Goal: Information Seeking & Learning: Learn about a topic

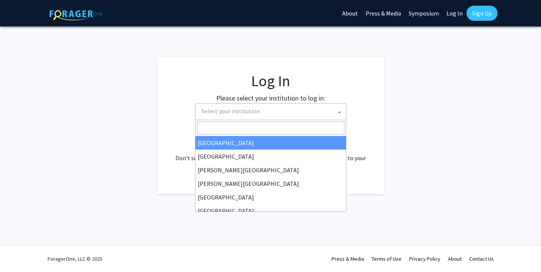
click at [223, 117] on span "Select your institution" at bounding box center [273, 112] width 148 height 16
select select "34"
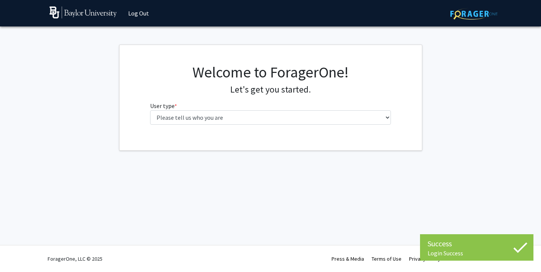
click at [213, 109] on fg-select "User type * required Please tell us who you are Undergraduate Student Master's …" at bounding box center [270, 112] width 241 height 23
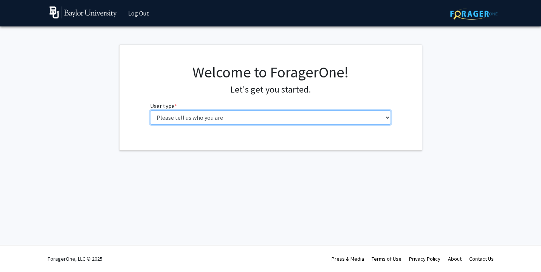
select select "1: undergrad"
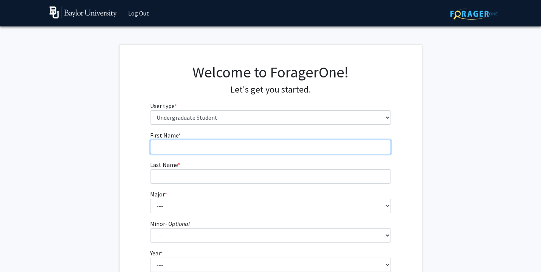
click at [215, 152] on input "First Name * required" at bounding box center [270, 147] width 241 height 14
type input "Emma"
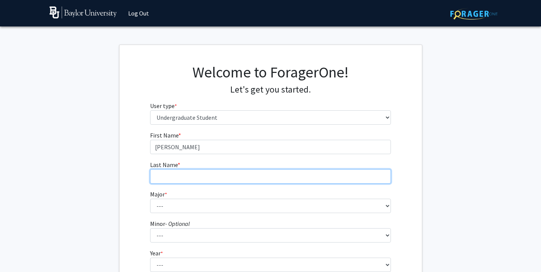
click at [215, 174] on input "Last Name * required" at bounding box center [270, 176] width 241 height 14
type input "A"
type input "Stoy"
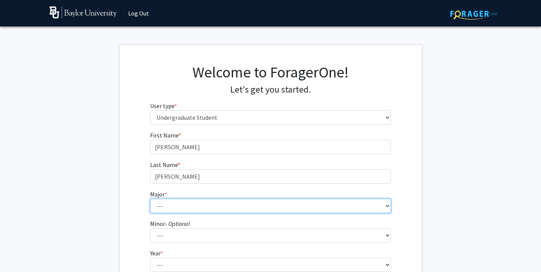
select select "16: 2681"
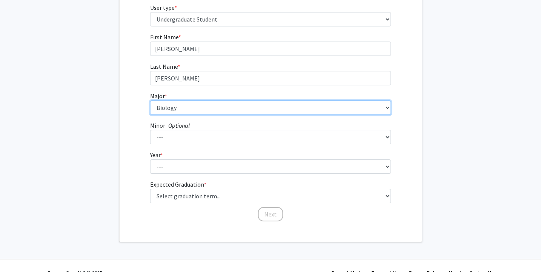
scroll to position [104, 0]
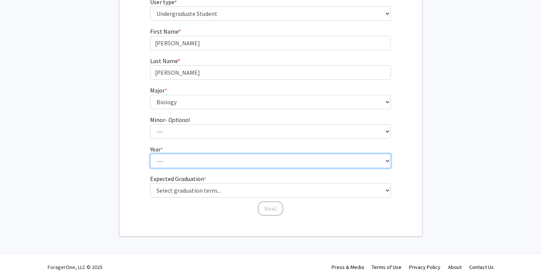
select select "4: senior"
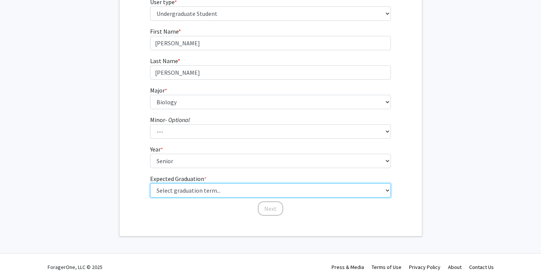
select select "4: winter_2025"
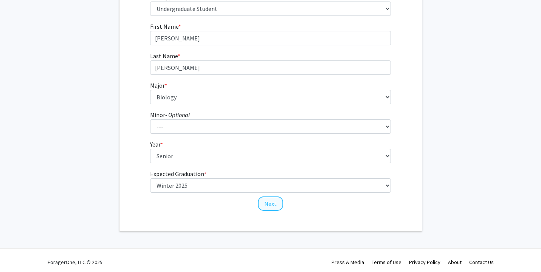
click at [266, 205] on button "Next" at bounding box center [270, 204] width 25 height 14
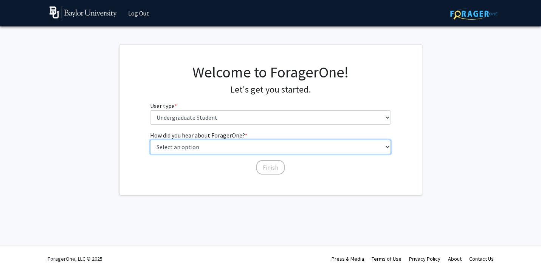
select select "3: university_website"
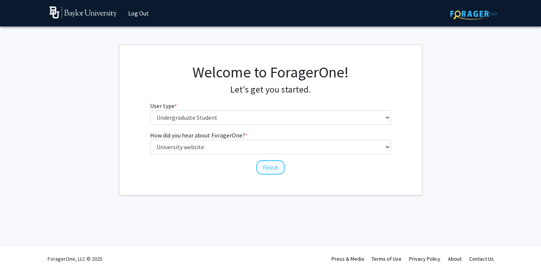
click at [266, 164] on button "Finish" at bounding box center [270, 167] width 28 height 14
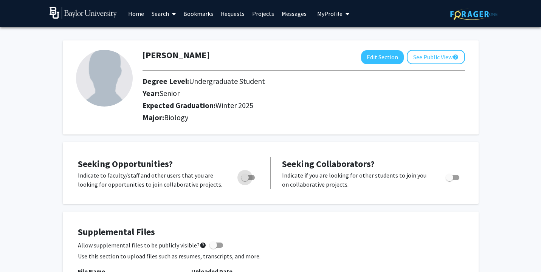
click at [247, 182] on span "Toggle" at bounding box center [245, 178] width 8 height 8
click at [245, 181] on input "Are you actively seeking opportunities?" at bounding box center [245, 180] width 0 height 0
checkbox input "true"
click at [171, 14] on span at bounding box center [172, 14] width 7 height 26
click at [176, 51] on span "Students" at bounding box center [171, 49] width 46 height 15
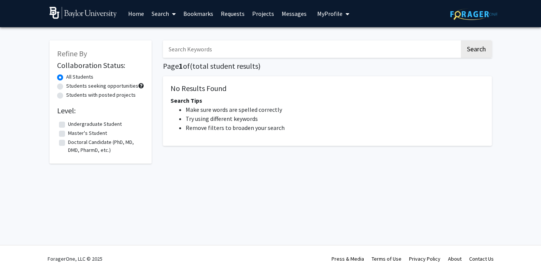
click at [82, 120] on fg-checkbox-list "Undergraduate Student Undergraduate Student Master's Student Master's Student D…" at bounding box center [100, 137] width 87 height 38
click at [82, 125] on label "Undergraduate Student" at bounding box center [95, 124] width 54 height 8
click at [73, 125] on input "Undergraduate Student" at bounding box center [70, 122] width 5 height 5
click at [470, 51] on button "Search" at bounding box center [476, 48] width 31 height 17
checkbox input "false"
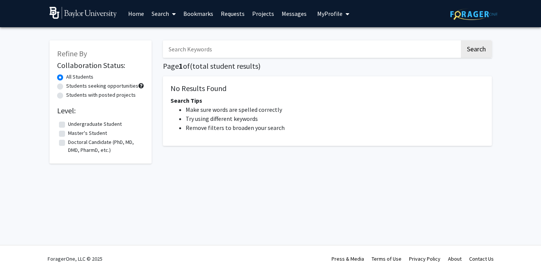
click at [300, 52] on input "Search Keywords" at bounding box center [311, 48] width 297 height 17
type input "a"
click at [472, 55] on button "Search" at bounding box center [476, 48] width 31 height 17
click at [354, 168] on span "Next »" at bounding box center [351, 168] width 16 height 8
click at [241, 53] on input "a" at bounding box center [311, 48] width 297 height 17
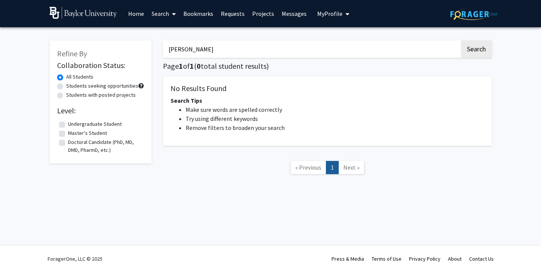
click at [476, 50] on button "Search" at bounding box center [476, 48] width 31 height 17
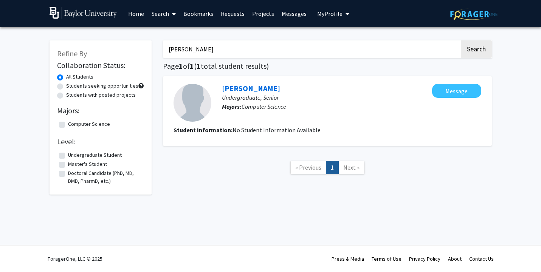
type input "Kyle"
drag, startPoint x: 241, startPoint y: 53, endPoint x: 241, endPoint y: 92, distance: 39.0
click at [241, 92] on link "Kyle Sumners" at bounding box center [251, 88] width 58 height 9
click at [182, 53] on input "kyle" at bounding box center [311, 48] width 297 height 17
type input "k"
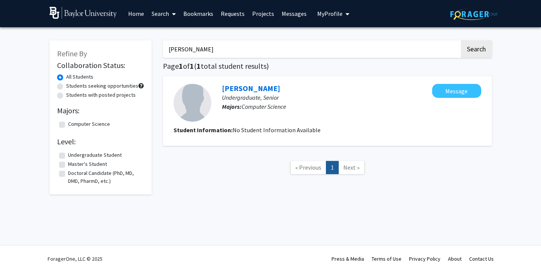
click at [476, 50] on button "Search" at bounding box center [476, 48] width 31 height 17
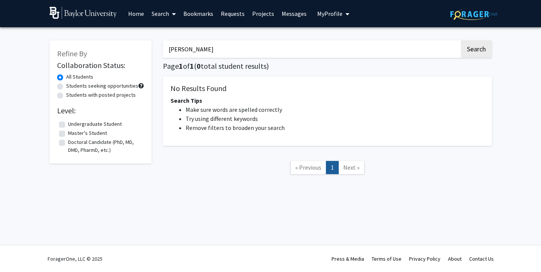
click at [476, 50] on button "Search" at bounding box center [476, 48] width 31 height 17
click at [474, 50] on button "Search" at bounding box center [476, 48] width 31 height 17
click at [336, 50] on input "kaitlyn" at bounding box center [311, 48] width 297 height 17
click at [476, 50] on button "Search" at bounding box center [476, 48] width 31 height 17
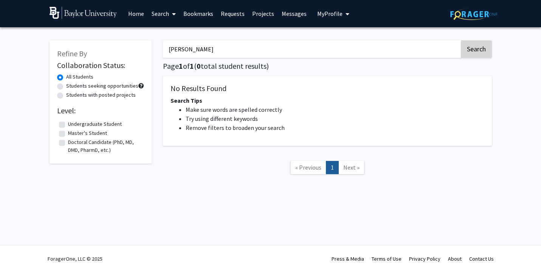
drag, startPoint x: 336, startPoint y: 50, endPoint x: 483, endPoint y: 55, distance: 147.2
click at [483, 55] on button "Search" at bounding box center [476, 48] width 31 height 17
click at [300, 50] on input "Roger" at bounding box center [311, 48] width 297 height 17
click at [476, 50] on button "Search" at bounding box center [476, 48] width 31 height 17
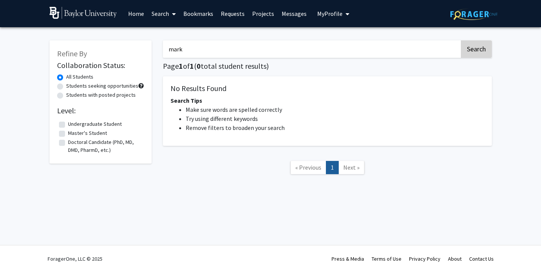
click at [478, 49] on button "Search" at bounding box center [476, 48] width 31 height 17
click at [340, 55] on input "mark" at bounding box center [311, 48] width 297 height 17
click at [476, 50] on button "Search" at bounding box center [476, 48] width 31 height 17
drag, startPoint x: 340, startPoint y: 55, endPoint x: 480, endPoint y: 52, distance: 140.4
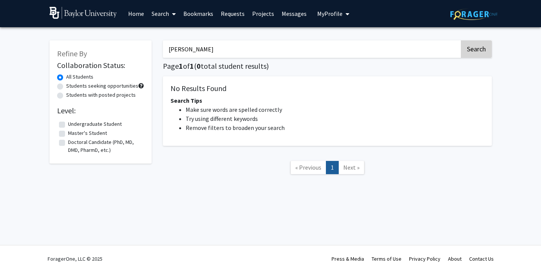
click at [480, 52] on button "Search" at bounding box center [476, 48] width 31 height 17
click at [386, 51] on input "Lucy" at bounding box center [311, 48] width 297 height 17
drag, startPoint x: 440, startPoint y: 36, endPoint x: 475, endPoint y: 50, distance: 38.0
click at [475, 50] on button "Search" at bounding box center [476, 48] width 31 height 17
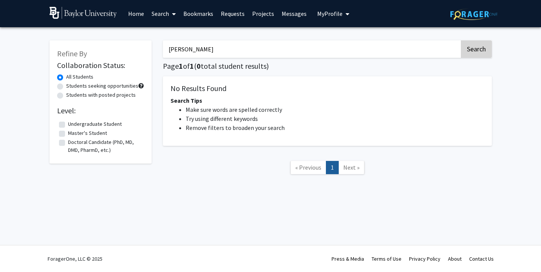
click at [477, 57] on button "Search" at bounding box center [476, 48] width 31 height 17
click at [414, 53] on input "Riley" at bounding box center [311, 48] width 297 height 17
type input "Kim"
drag, startPoint x: 415, startPoint y: 47, endPoint x: 472, endPoint y: 60, distance: 59.2
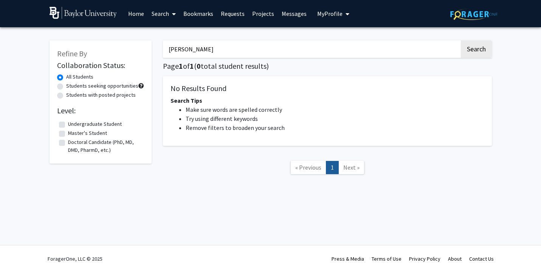
click at [472, 60] on div "Kim Search Page 1 of 1 ( 0 total student results) No Results Found Search Tips …" at bounding box center [327, 111] width 340 height 157
click at [474, 50] on button "Search" at bounding box center [476, 48] width 31 height 17
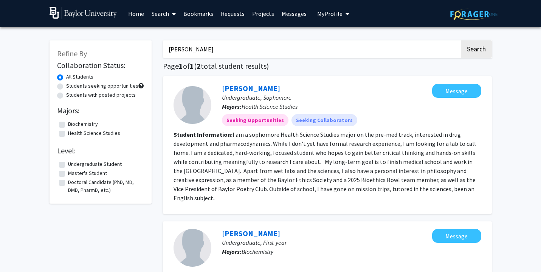
click at [165, 15] on link "Search" at bounding box center [164, 13] width 32 height 26
click at [260, 17] on link "Projects" at bounding box center [264, 13] width 30 height 26
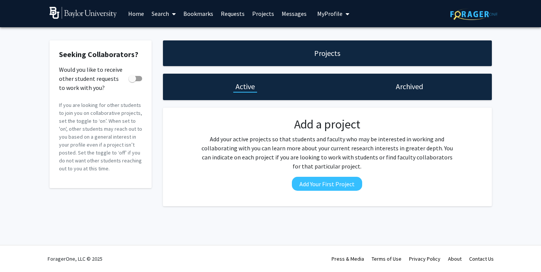
click at [140, 15] on link "Home" at bounding box center [135, 13] width 23 height 26
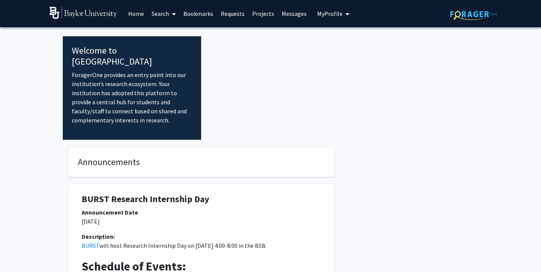
click at [238, 14] on link "Requests" at bounding box center [232, 13] width 31 height 26
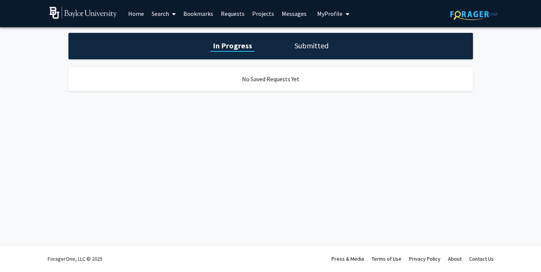
click at [137, 11] on link "Home" at bounding box center [135, 13] width 23 height 26
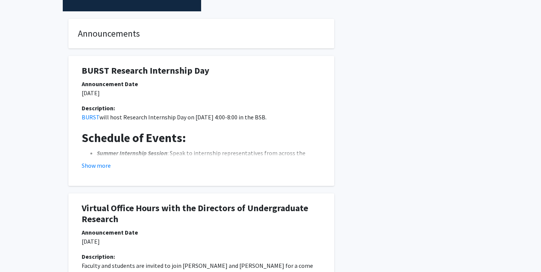
scroll to position [141, 0]
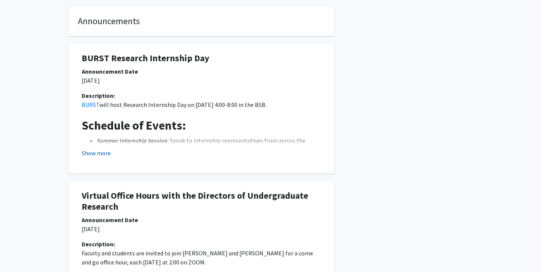
click at [99, 149] on button "Show more" at bounding box center [96, 153] width 29 height 9
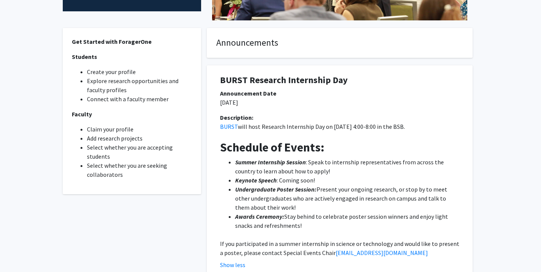
scroll to position [187, 0]
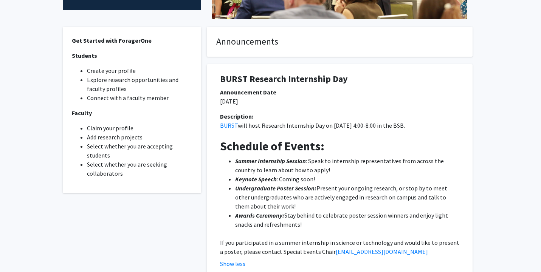
click at [144, 82] on li "Explore research opportunities and faculty profiles" at bounding box center [140, 84] width 106 height 18
click at [158, 85] on li "Explore research opportunities and faculty profiles" at bounding box center [140, 84] width 106 height 18
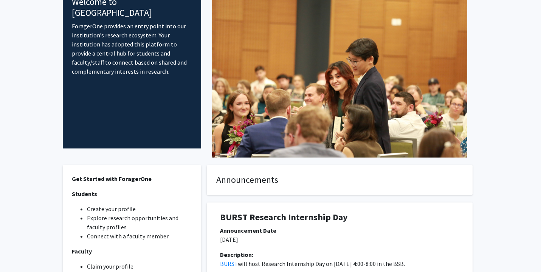
scroll to position [50, 0]
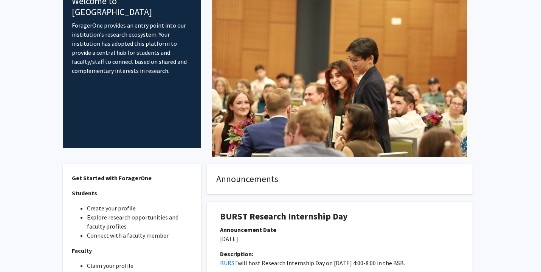
click at [107, 213] on li "Create your profile" at bounding box center [140, 208] width 106 height 9
click at [108, 223] on li "Explore research opportunities and faculty profiles" at bounding box center [140, 222] width 106 height 18
click at [109, 228] on li "Explore research opportunities and faculty profiles" at bounding box center [140, 222] width 106 height 18
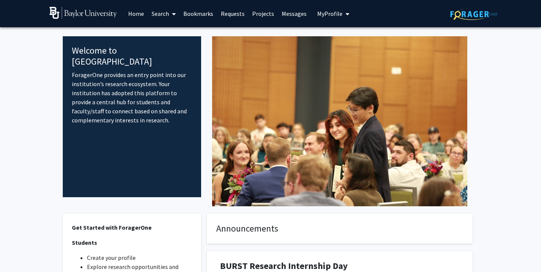
scroll to position [0, 0]
click at [169, 15] on span at bounding box center [172, 14] width 7 height 26
click at [166, 33] on span "Faculty/Staff" at bounding box center [176, 34] width 56 height 15
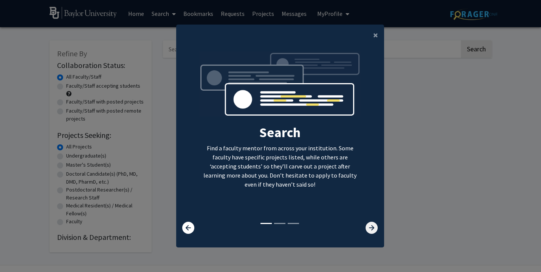
click at [372, 234] on icon at bounding box center [372, 228] width 12 height 12
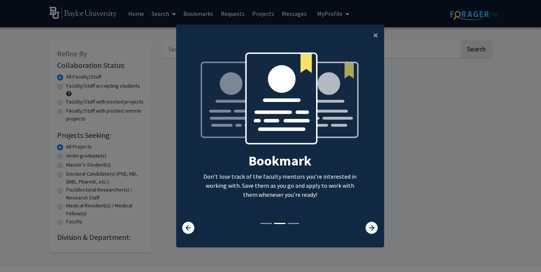
click at [371, 234] on icon at bounding box center [372, 228] width 12 height 12
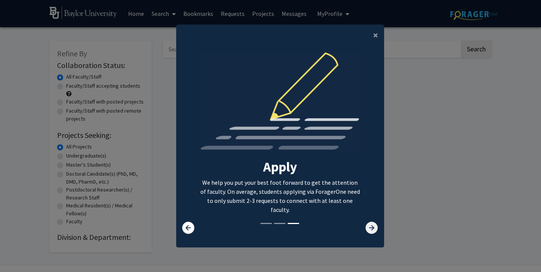
click at [367, 231] on icon at bounding box center [372, 228] width 12 height 12
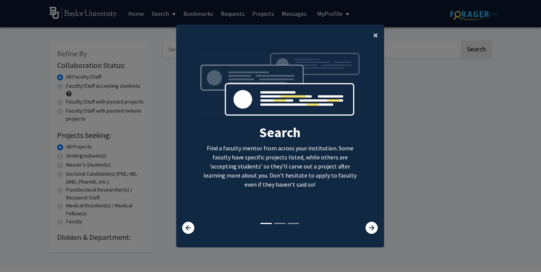
click at [374, 31] on span "×" at bounding box center [375, 35] width 5 height 12
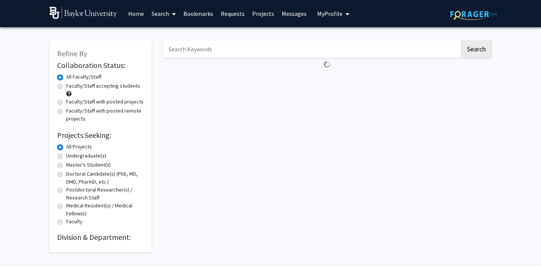
click at [76, 158] on label "Undergraduate(s)" at bounding box center [86, 156] width 40 height 8
click at [71, 157] on input "Undergraduate(s)" at bounding box center [68, 154] width 5 height 5
radio input "true"
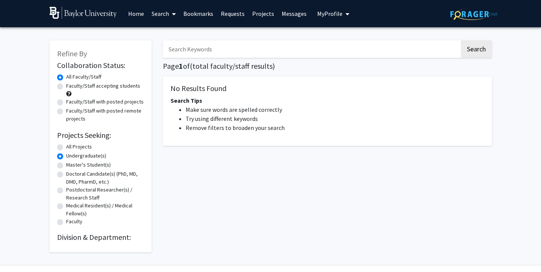
click at [75, 151] on label "All Projects" at bounding box center [79, 147] width 26 height 8
click at [71, 148] on input "All Projects" at bounding box center [68, 145] width 5 height 5
radio input "true"
click at [260, 88] on h5 "No Results Found" at bounding box center [328, 88] width 314 height 9
click at [473, 54] on button "Search" at bounding box center [476, 48] width 31 height 17
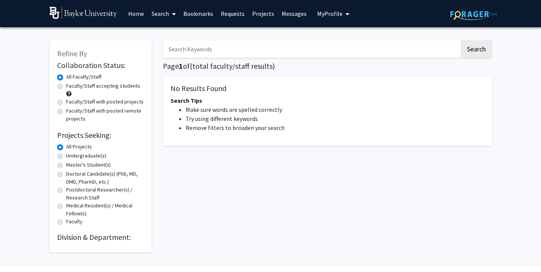
click at [100, 89] on label "Faculty/Staff accepting students" at bounding box center [103, 86] width 74 height 8
click at [71, 87] on input "Faculty/Staff accepting students" at bounding box center [68, 84] width 5 height 5
radio input "true"
click at [474, 48] on button "Search" at bounding box center [476, 48] width 31 height 17
radio input "true"
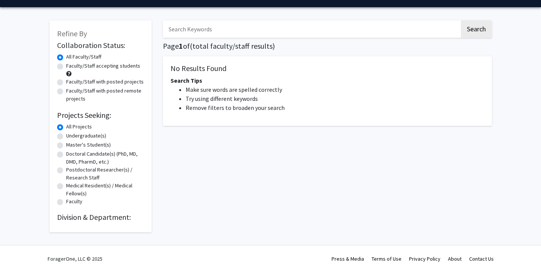
scroll to position [21, 0]
click at [70, 203] on label "Faculty" at bounding box center [74, 202] width 16 height 8
click at [70, 203] on input "Faculty" at bounding box center [68, 200] width 5 height 5
radio input "true"
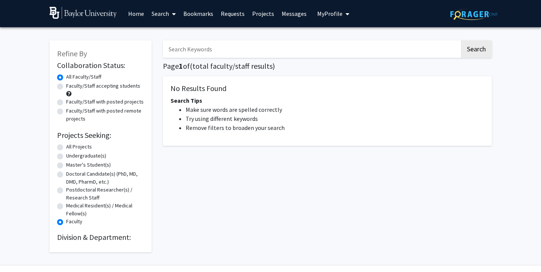
click at [72, 148] on label "All Projects" at bounding box center [79, 147] width 26 height 8
click at [71, 148] on input "All Projects" at bounding box center [68, 145] width 5 height 5
radio input "true"
click at [75, 79] on label "All Faculty/Staff" at bounding box center [83, 77] width 35 height 8
click at [71, 78] on input "All Faculty/Staff" at bounding box center [68, 75] width 5 height 5
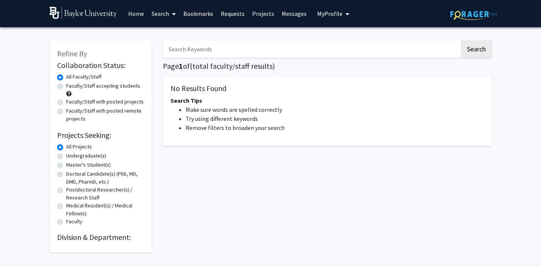
click at [366, 47] on input "Search Keywords" at bounding box center [311, 48] width 297 height 17
click at [476, 50] on button "Search" at bounding box center [476, 48] width 31 height 17
type input "a"
click at [476, 50] on button "Search" at bounding box center [476, 48] width 31 height 17
click at [477, 47] on button "Search" at bounding box center [476, 48] width 31 height 17
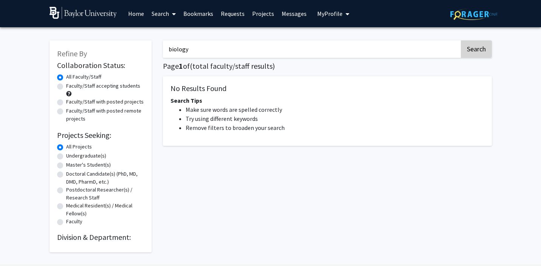
click at [474, 56] on button "Search" at bounding box center [476, 48] width 31 height 17
click at [417, 54] on input "biology" at bounding box center [311, 48] width 297 height 17
click at [480, 54] on button "Search" at bounding box center [476, 48] width 31 height 17
click at [409, 51] on input "chemistry" at bounding box center [311, 48] width 297 height 17
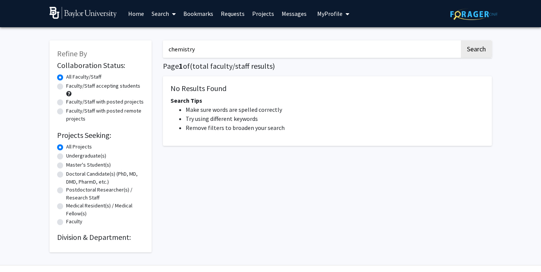
click at [409, 51] on input "chemistry" at bounding box center [311, 48] width 297 height 17
click at [473, 53] on button "Search" at bounding box center [476, 48] width 31 height 17
click at [445, 48] on input "bio" at bounding box center [311, 48] width 297 height 17
click at [475, 53] on button "Search" at bounding box center [476, 48] width 31 height 17
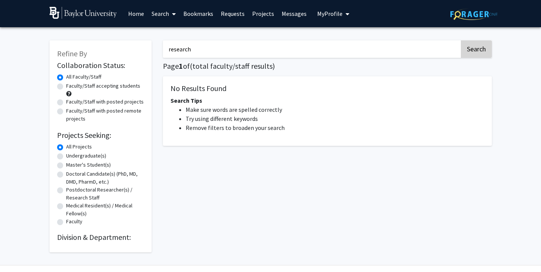
click at [475, 53] on button "Search" at bounding box center [476, 48] width 31 height 17
click at [437, 48] on input "research" at bounding box center [311, 48] width 297 height 17
click at [482, 47] on button "Search" at bounding box center [476, 48] width 31 height 17
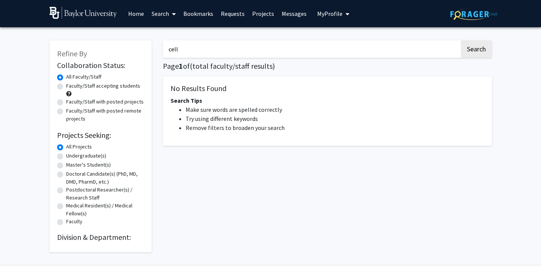
click at [319, 49] on input "cell" at bounding box center [311, 48] width 297 height 17
click at [454, 57] on input "cells" at bounding box center [311, 48] width 297 height 17
type input "cells"
click at [479, 57] on button "Search" at bounding box center [476, 48] width 31 height 17
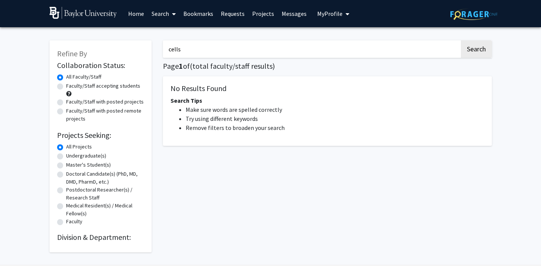
click at [66, 96] on span at bounding box center [68, 93] width 5 height 5
click at [72, 88] on label "Faculty/Staff accepting students" at bounding box center [103, 86] width 74 height 8
click at [71, 87] on input "Faculty/Staff accepting students" at bounding box center [68, 84] width 5 height 5
radio input "true"
click at [484, 54] on button "Search" at bounding box center [476, 48] width 31 height 17
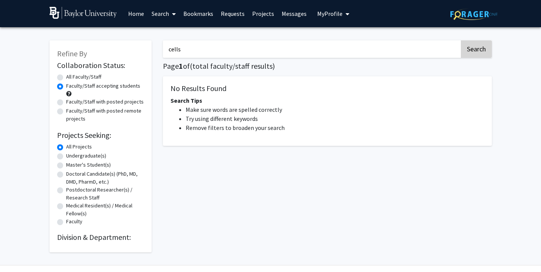
radio input "true"
click at [422, 54] on input "cells" at bounding box center [311, 48] width 297 height 17
type input "cell"
click at [470, 52] on button "Search" at bounding box center [476, 48] width 31 height 17
click at [270, 87] on h5 "No Results Found" at bounding box center [328, 88] width 314 height 9
